Goal: Transaction & Acquisition: Purchase product/service

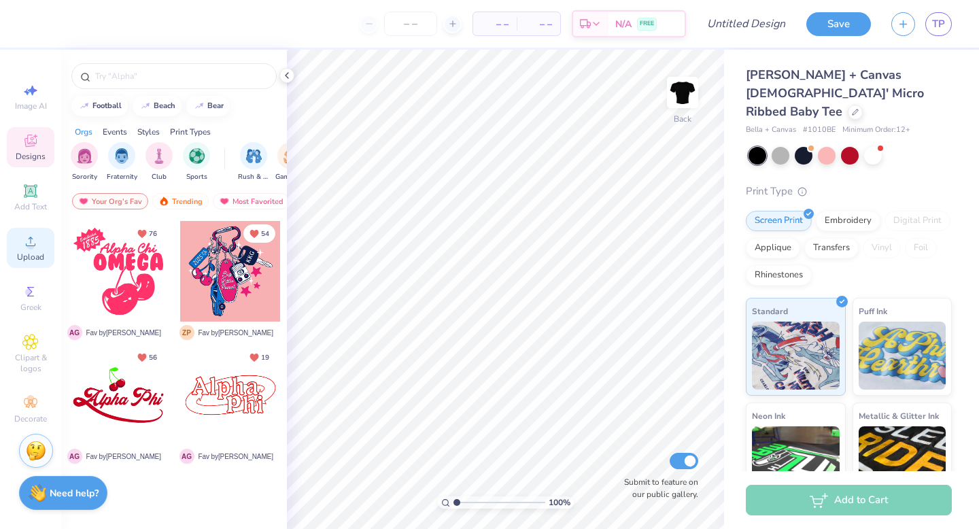
click at [33, 245] on icon at bounding box center [31, 241] width 10 height 10
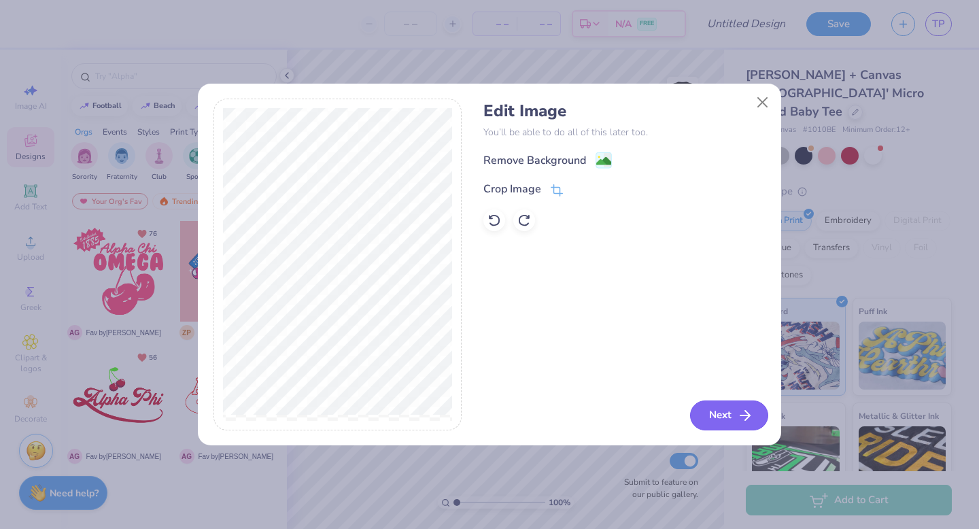
click at [721, 418] on button "Next" at bounding box center [729, 415] width 78 height 30
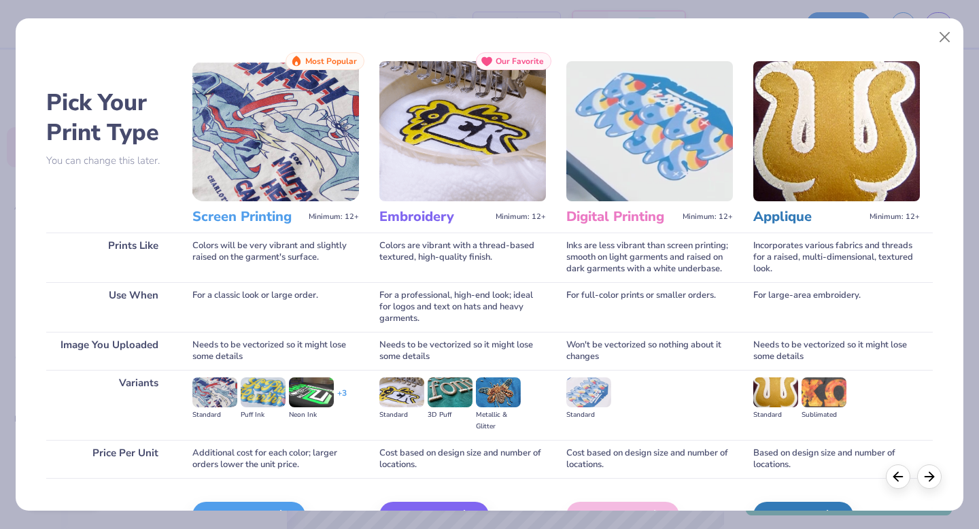
scroll to position [81, 0]
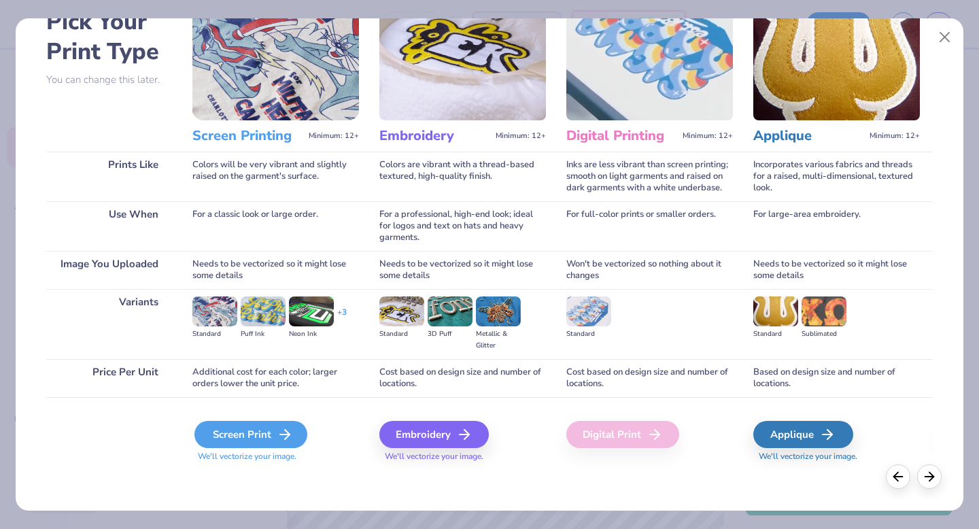
click at [256, 440] on div "Screen Print" at bounding box center [250, 434] width 113 height 27
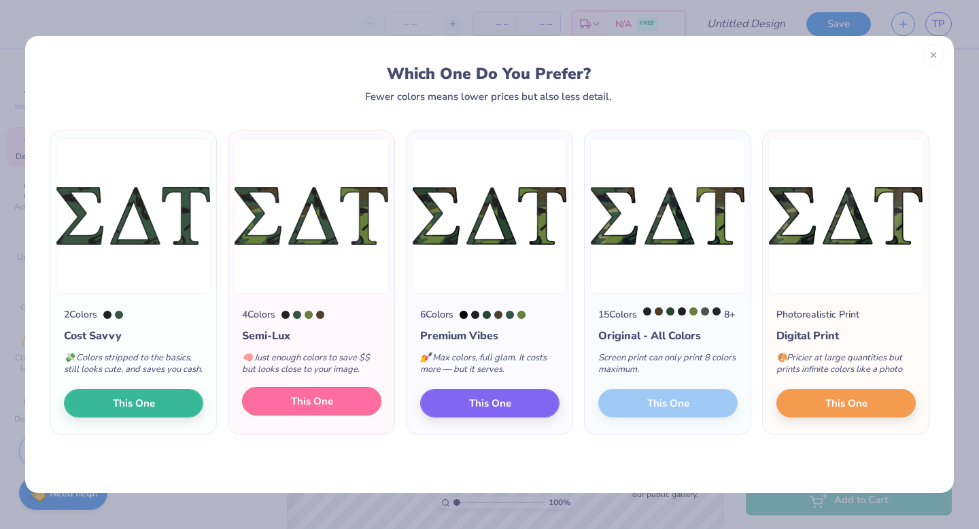
click at [338, 415] on button "This One" at bounding box center [311, 401] width 139 height 29
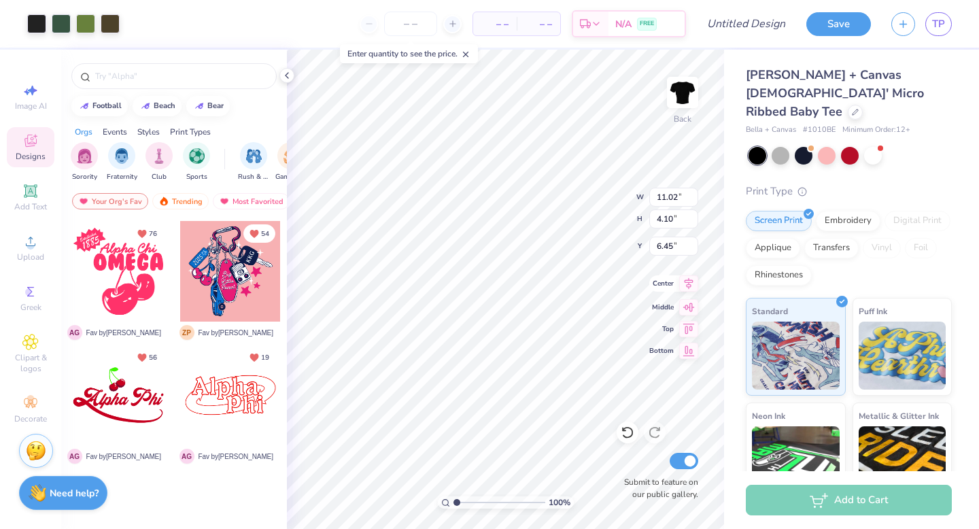
type input "3.00"
click at [691, 308] on icon at bounding box center [689, 305] width 12 height 9
click at [686, 287] on icon at bounding box center [688, 283] width 19 height 16
click at [692, 330] on icon at bounding box center [688, 327] width 19 height 16
type input "3.00"
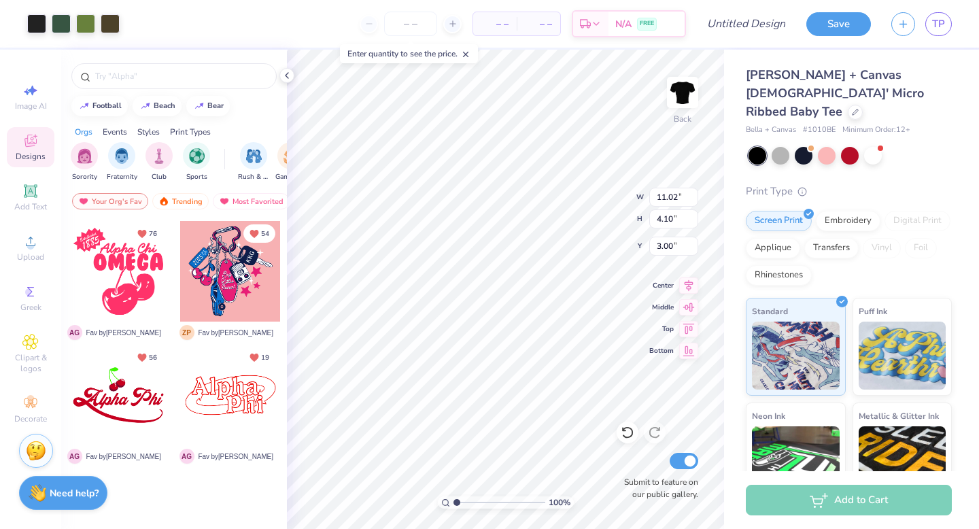
click at [898, 250] on div "Screen Print Embroidery Digital Print Applique Transfers Vinyl Foil Rhinestones" at bounding box center [848, 248] width 206 height 75
click at [871, 145] on div at bounding box center [873, 154] width 18 height 18
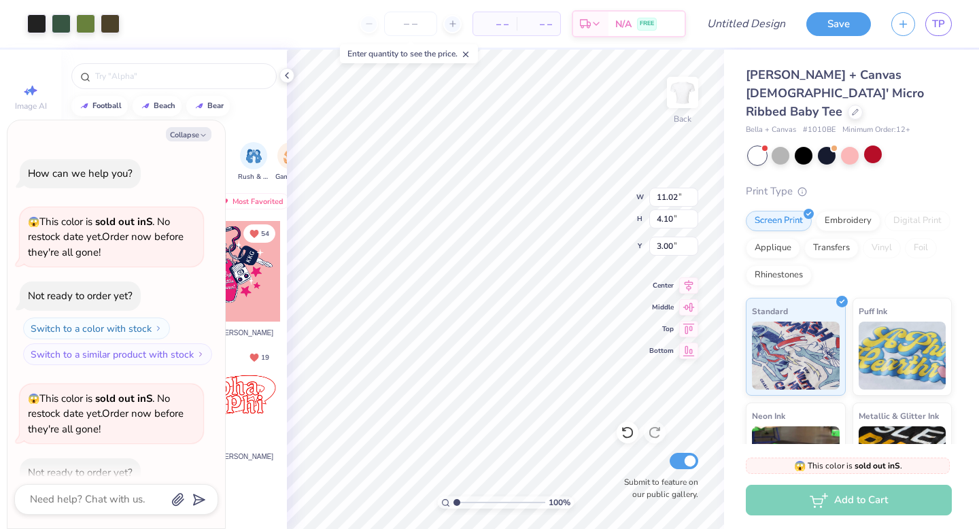
scroll to position [75, 0]
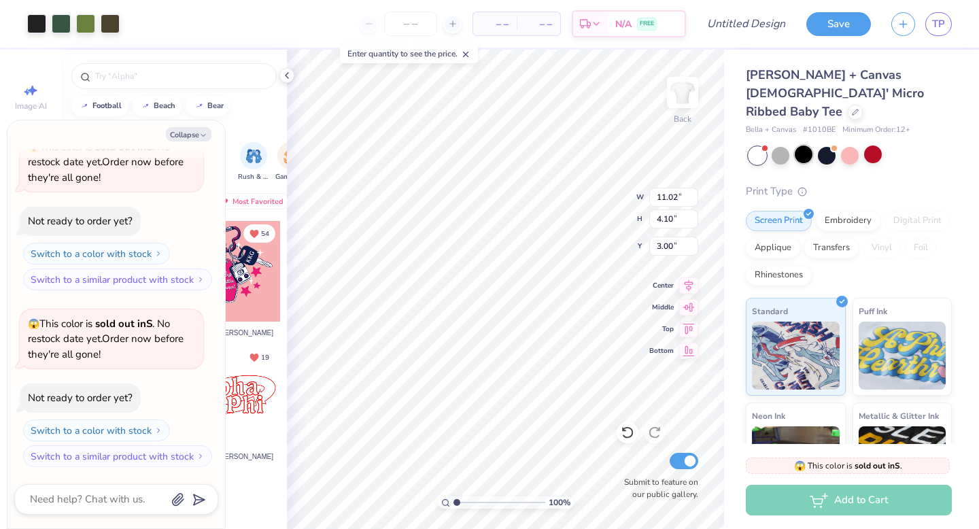
click at [811, 145] on div at bounding box center [803, 154] width 18 height 18
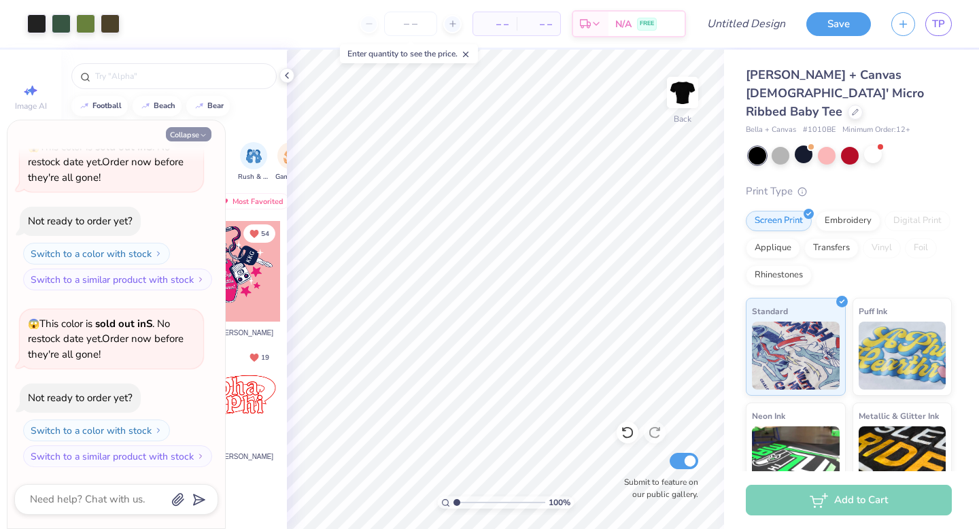
click at [196, 136] on button "Collapse" at bounding box center [189, 134] width 46 height 14
type textarea "x"
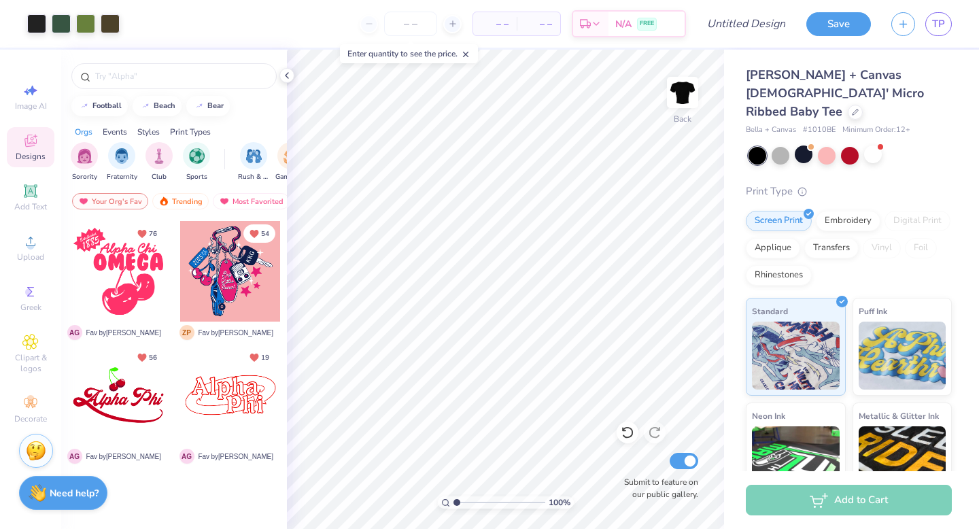
click at [470, 55] on icon at bounding box center [466, 55] width 10 height 10
click at [448, 23] on icon at bounding box center [453, 24] width 10 height 10
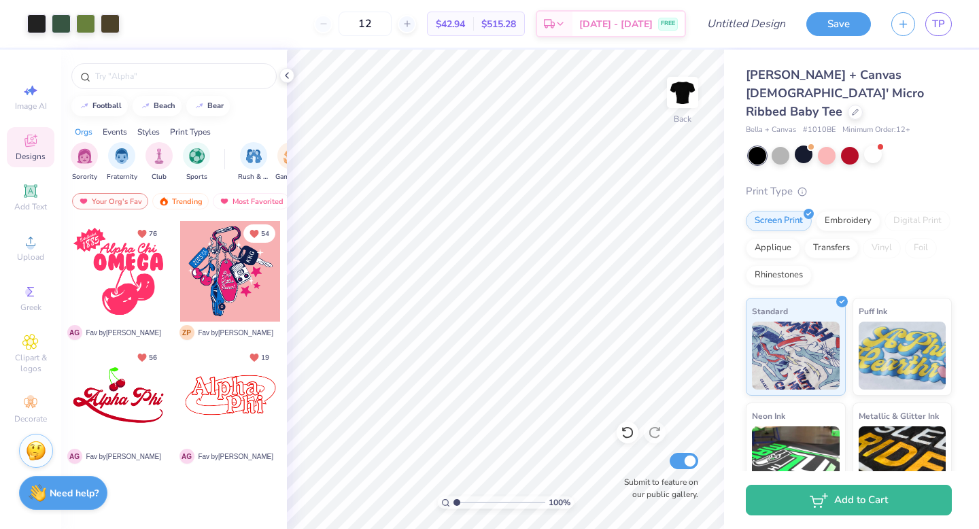
click at [359, 27] on div "12" at bounding box center [365, 24] width 102 height 24
click at [351, 25] on div "12" at bounding box center [365, 24] width 102 height 24
click at [391, 23] on input "12" at bounding box center [364, 24] width 53 height 24
type input "1"
click at [391, 24] on input "12" at bounding box center [364, 24] width 53 height 24
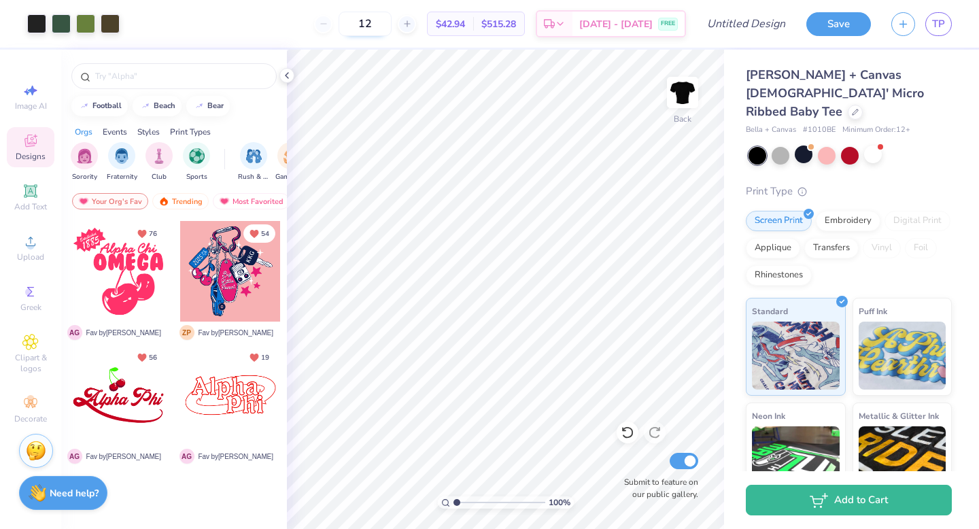
type input "1"
type input "12"
